Goal: Task Accomplishment & Management: Manage account settings

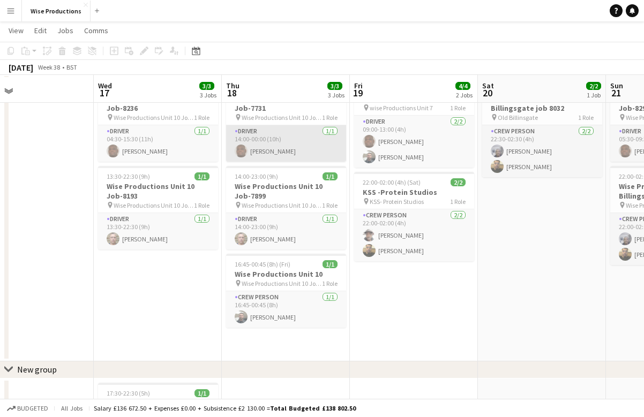
scroll to position [48, 0]
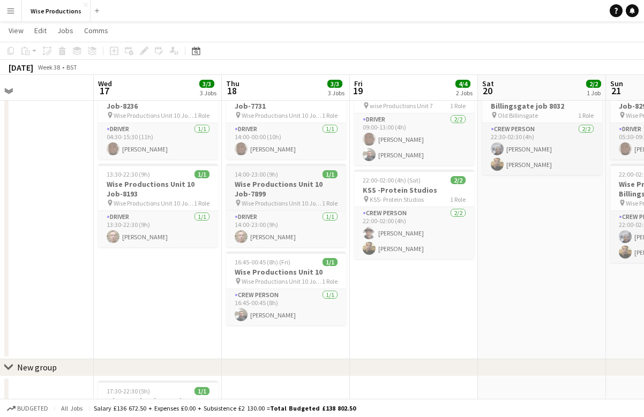
click at [272, 184] on h3 "Wise Productions Unit 10 Job-7899" at bounding box center [286, 188] width 120 height 19
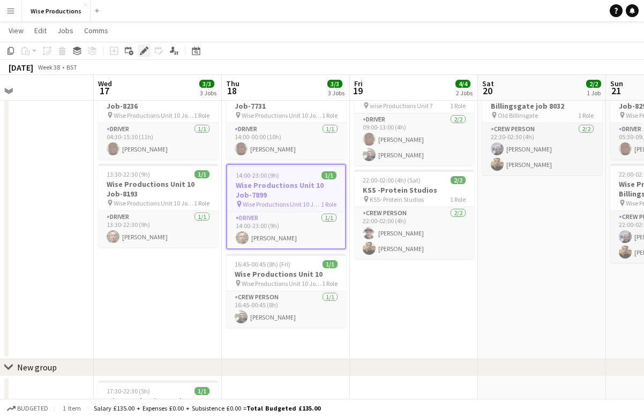
click at [147, 52] on icon "Edit" at bounding box center [144, 51] width 9 height 9
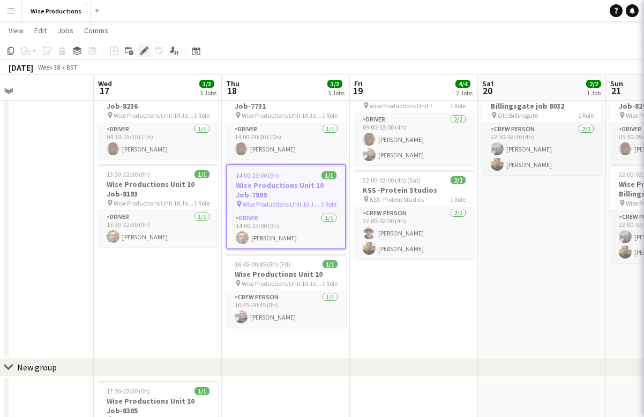
type input "**********"
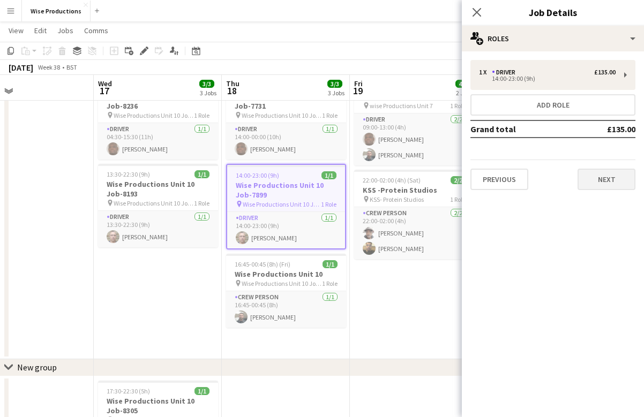
click at [603, 181] on button "Next" at bounding box center [606, 179] width 58 height 21
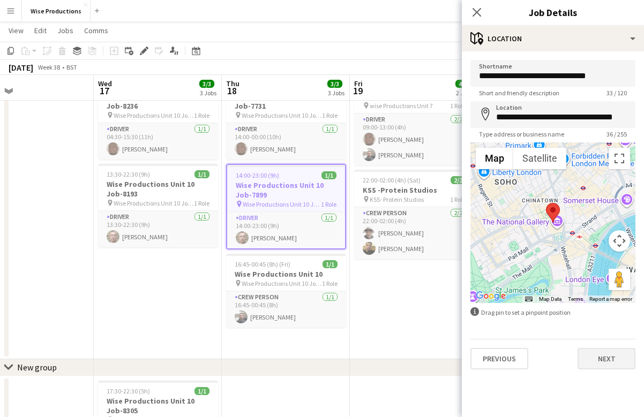
click at [600, 362] on button "Next" at bounding box center [606, 358] width 58 height 21
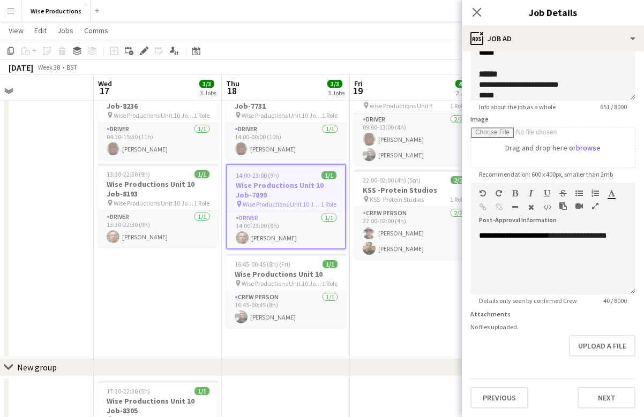
scroll to position [112, 0]
click at [597, 397] on button "Next" at bounding box center [606, 397] width 58 height 21
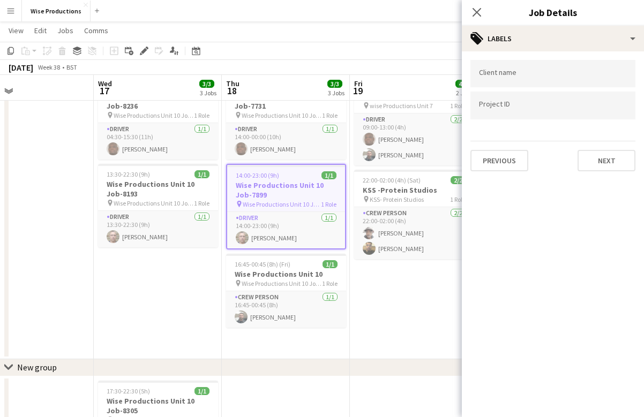
scroll to position [0, 0]
click at [607, 166] on button "Next" at bounding box center [606, 160] width 58 height 21
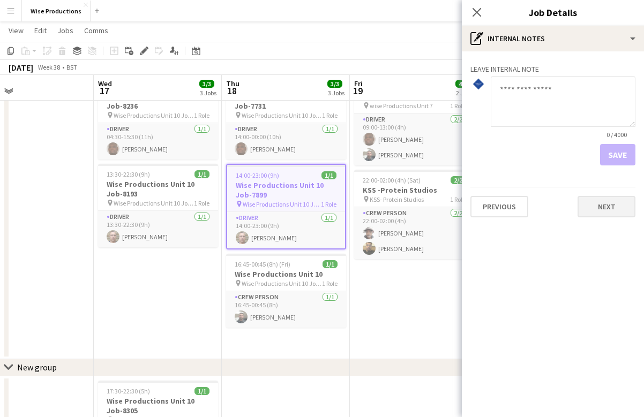
click at [606, 204] on button "Next" at bounding box center [606, 206] width 58 height 21
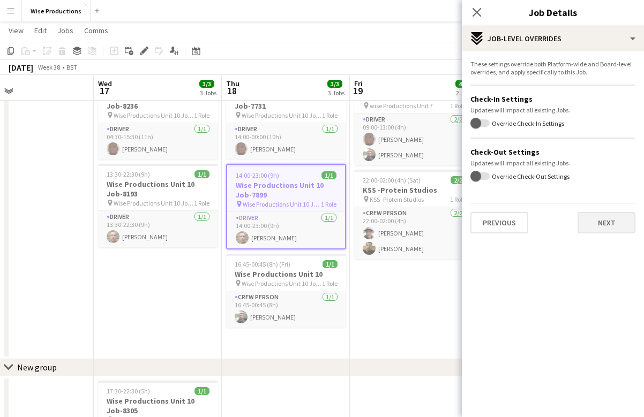
click at [599, 219] on button "Next" at bounding box center [606, 222] width 58 height 21
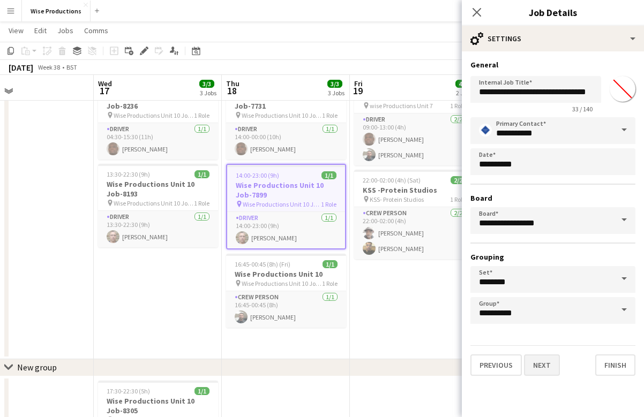
click at [551, 364] on button "Next" at bounding box center [542, 365] width 36 height 21
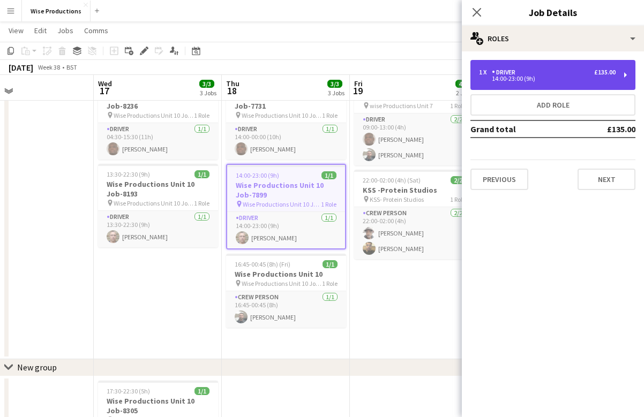
click at [539, 73] on div "1 x Driver £135.00" at bounding box center [547, 72] width 137 height 7
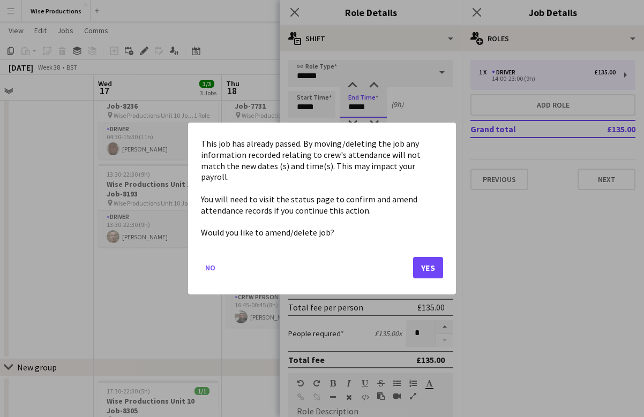
click at [352, 107] on body "Menu Boards Boards Boards All jobs Status Workforce Workforce My Workforce Recr…" at bounding box center [322, 253] width 644 height 602
click at [418, 259] on button "Yes" at bounding box center [428, 267] width 30 height 21
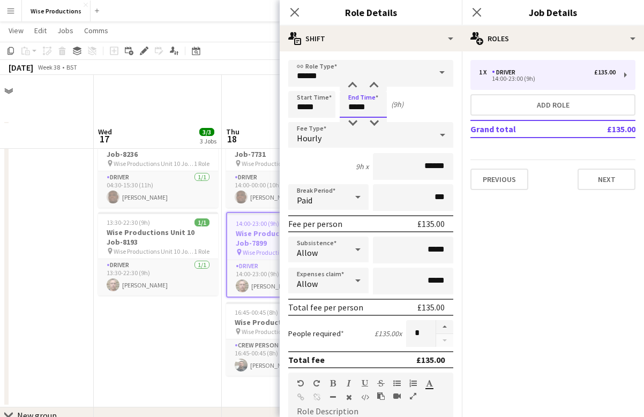
scroll to position [48, 0]
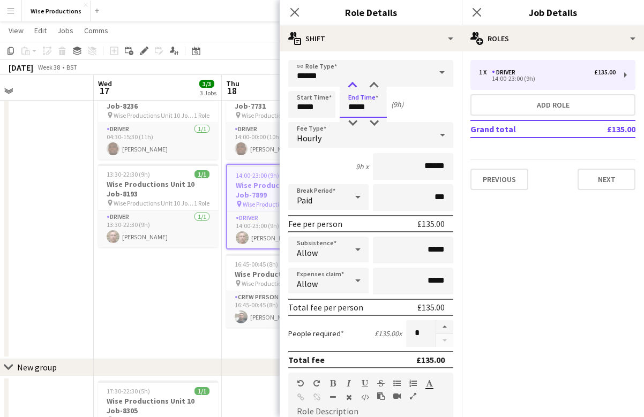
click at [352, 82] on div at bounding box center [352, 85] width 21 height 11
type input "*****"
click at [352, 82] on div at bounding box center [352, 85] width 21 height 11
click at [476, 14] on icon "Close pop-in" at bounding box center [476, 12] width 10 height 10
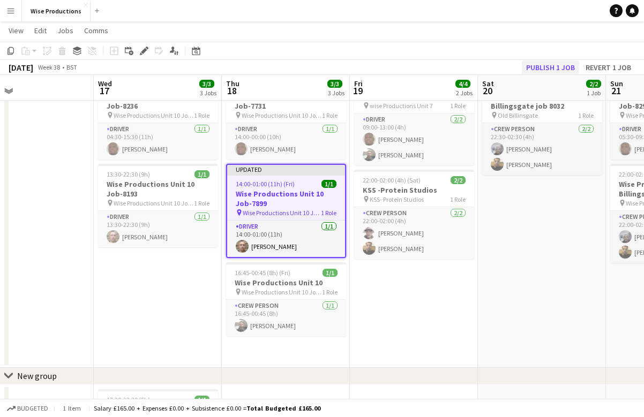
click at [559, 69] on button "Publish 1 job" at bounding box center [550, 68] width 57 height 14
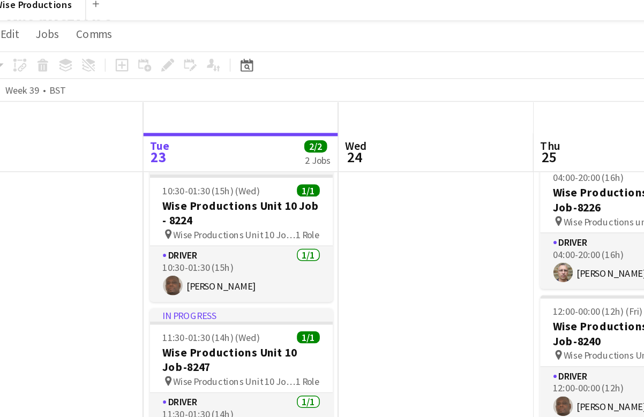
scroll to position [4, 0]
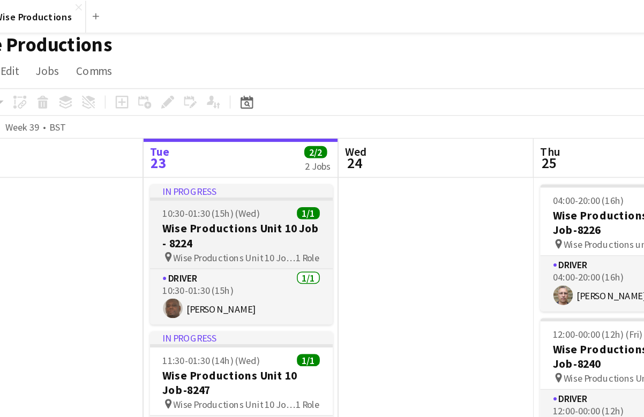
click at [182, 149] on h3 "Wise Productions Unit 10 Job - 8224" at bounding box center [192, 154] width 120 height 19
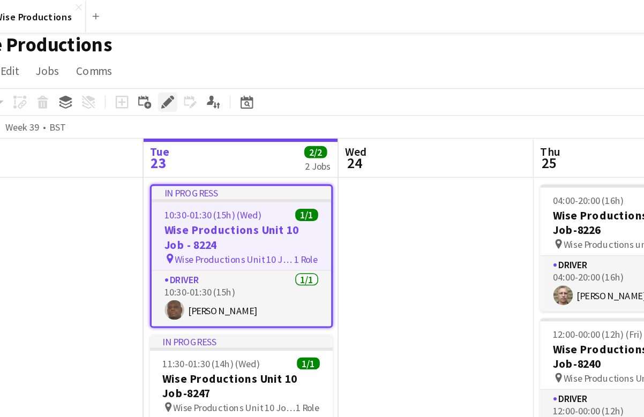
click at [141, 69] on icon at bounding box center [144, 67] width 6 height 6
click at [141, 66] on icon at bounding box center [144, 67] width 6 height 6
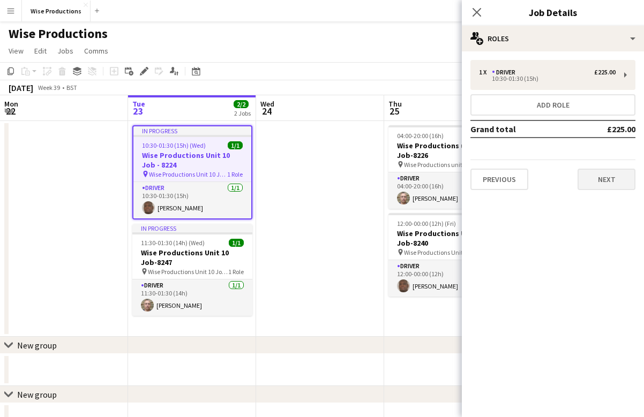
click at [613, 185] on button "Next" at bounding box center [606, 179] width 58 height 21
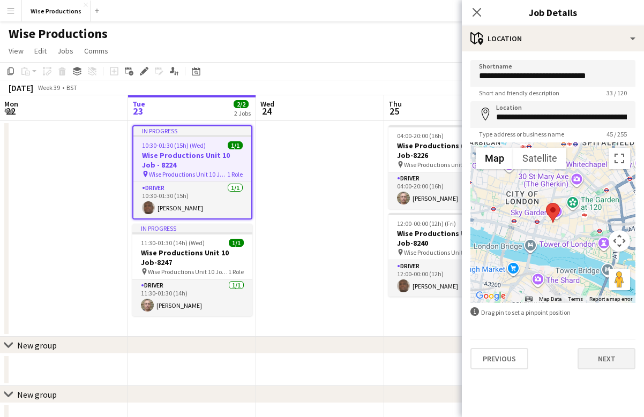
click at [602, 357] on button "Next" at bounding box center [606, 358] width 58 height 21
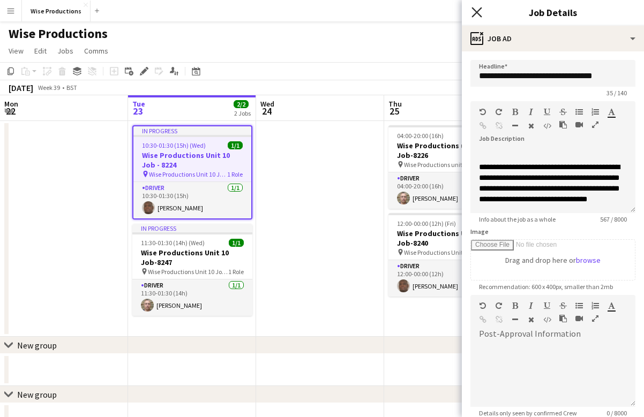
click at [478, 15] on icon "Close pop-in" at bounding box center [476, 12] width 10 height 10
